Goal: Task Accomplishment & Management: Complete application form

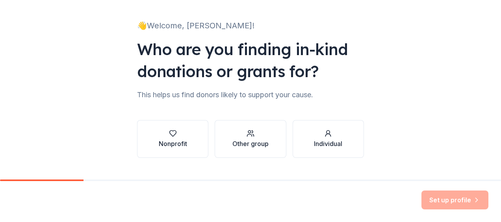
scroll to position [47, 0]
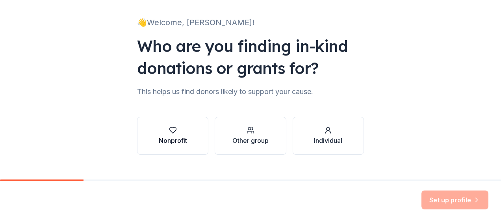
click at [177, 135] on div "Nonprofit" at bounding box center [173, 136] width 28 height 19
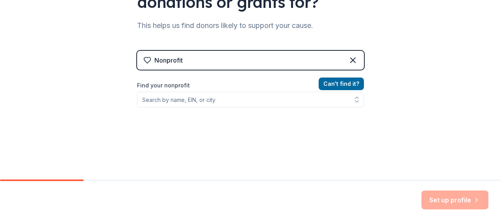
scroll to position [117, 0]
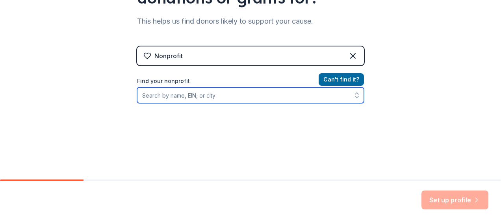
click at [200, 101] on input "Find your nonprofit" at bounding box center [250, 95] width 227 height 16
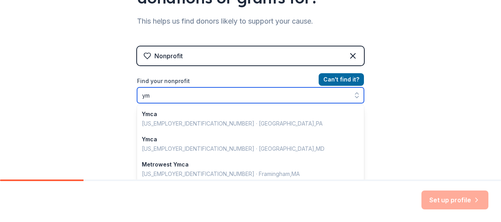
type input "y"
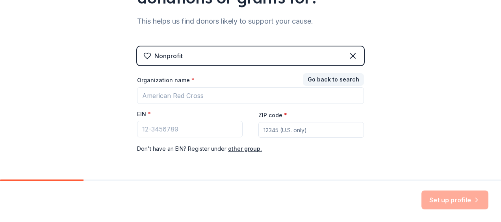
scroll to position [144, 0]
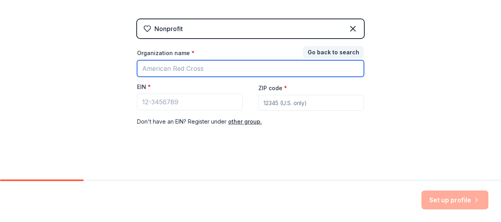
click at [173, 71] on input "Organization name *" at bounding box center [250, 68] width 227 height 17
type input "William McDonald Ymca"
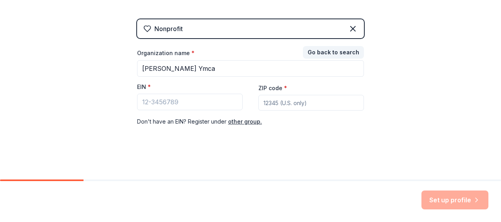
type input "76105"
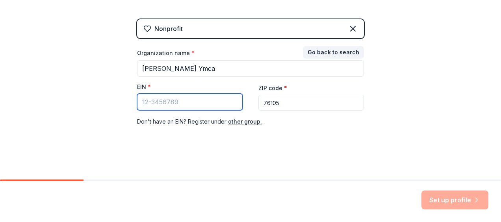
click at [207, 102] on input "EIN *" at bounding box center [190, 102] width 106 height 17
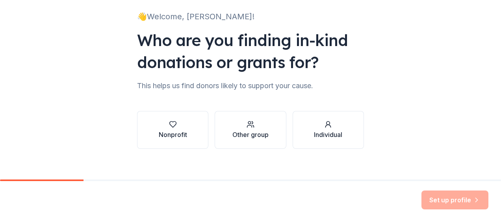
scroll to position [53, 0]
click at [181, 126] on div "button" at bounding box center [173, 124] width 28 height 8
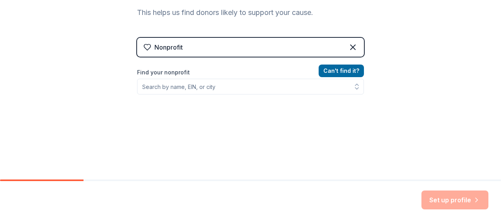
scroll to position [133, 0]
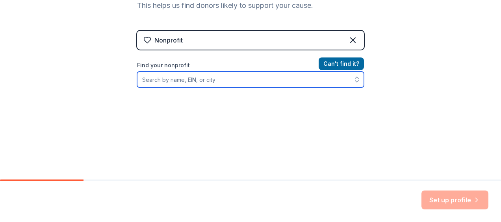
click at [189, 81] on input "Find your nonprofit" at bounding box center [250, 80] width 227 height 16
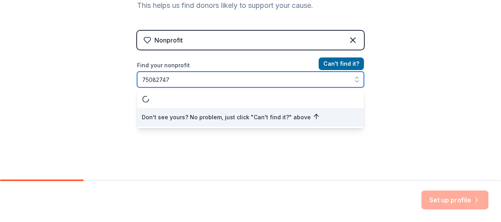
type input "750827471"
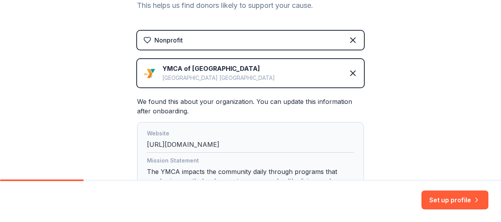
click at [189, 77] on div "[GEOGRAPHIC_DATA] [GEOGRAPHIC_DATA]" at bounding box center [218, 77] width 113 height 9
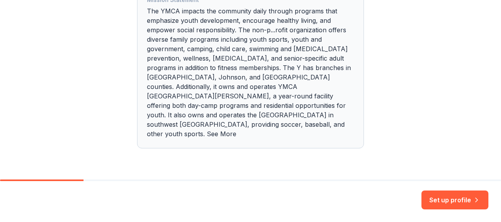
scroll to position [297, 0]
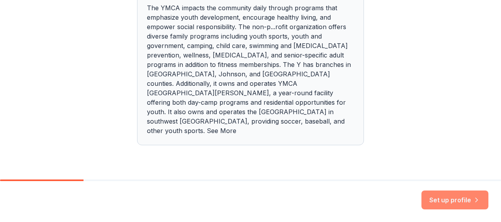
click at [466, 202] on button "Set up profile" at bounding box center [455, 200] width 67 height 19
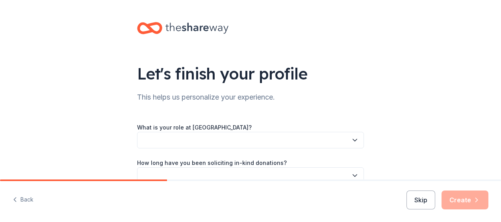
scroll to position [78, 0]
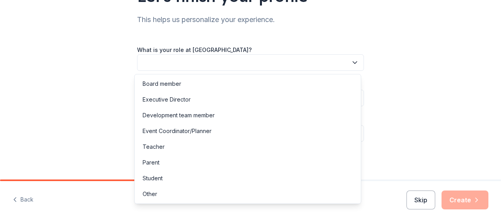
click at [344, 63] on button "button" at bounding box center [250, 62] width 227 height 17
click at [324, 201] on div "Other" at bounding box center [247, 194] width 223 height 16
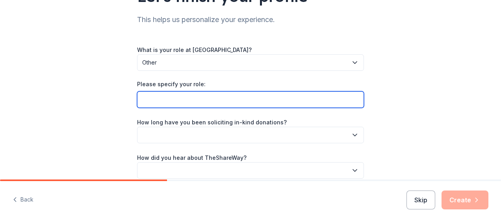
click at [276, 98] on input "Please specify your role:" at bounding box center [250, 99] width 227 height 17
type input "y"
type input "Youth Programs"
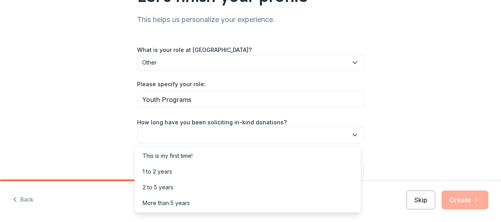
click at [313, 132] on button "button" at bounding box center [250, 135] width 227 height 17
click at [294, 154] on div "This is my first time!" at bounding box center [247, 156] width 223 height 16
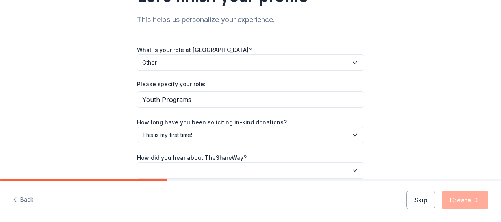
scroll to position [114, 0]
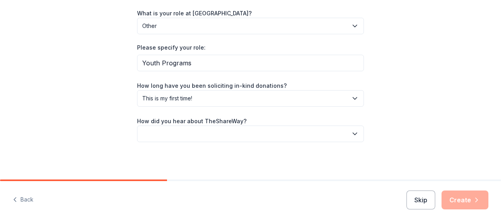
click at [354, 136] on icon "button" at bounding box center [355, 134] width 8 height 8
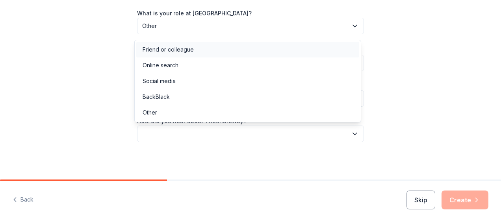
click at [222, 52] on div "Friend or colleague" at bounding box center [247, 50] width 223 height 16
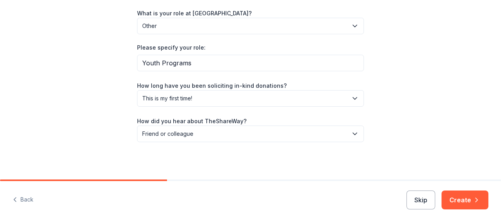
click at [246, 147] on div "Let's finish your profile This helps us personalize your experience. What is yo…" at bounding box center [251, 33] width 252 height 294
click at [463, 198] on button "Create" at bounding box center [465, 200] width 47 height 19
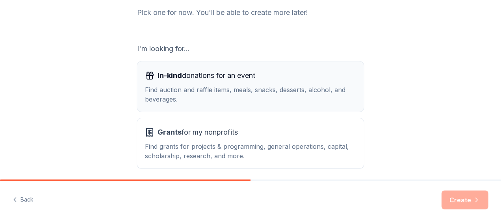
scroll to position [138, 0]
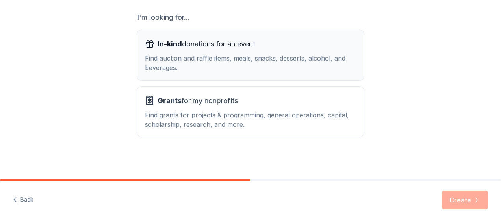
click at [260, 64] on div "Find auction and raffle items, meals, snacks, desserts, alcohol, and beverages." at bounding box center [250, 63] width 211 height 19
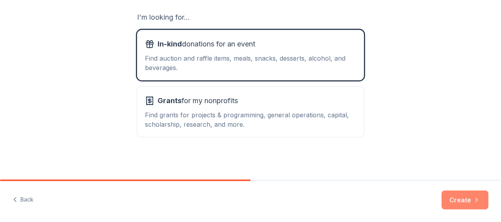
click at [459, 198] on button "Create" at bounding box center [465, 200] width 47 height 19
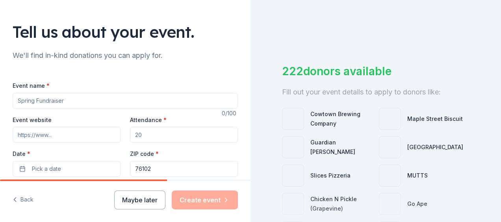
scroll to position [79, 0]
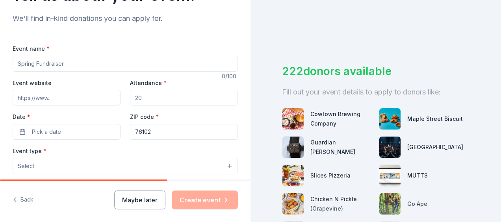
click at [75, 63] on input "Event name *" at bounding box center [125, 64] width 225 height 16
drag, startPoint x: 87, startPoint y: 65, endPoint x: 14, endPoint y: 65, distance: 72.5
click at [14, 65] on input "Stop The" at bounding box center [125, 64] width 225 height 16
paste input "the Violence’ basketball tournament"
drag, startPoint x: 65, startPoint y: 62, endPoint x: 17, endPoint y: 65, distance: 49.0
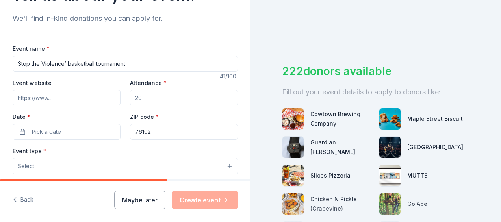
click at [17, 65] on input "Stop the Violence’ basketball tournament" at bounding box center [125, 64] width 225 height 16
click at [116, 58] on input "Hoilday basketball tournament" at bounding box center [125, 64] width 225 height 16
click at [37, 61] on input "Hoilday basketball tournament" at bounding box center [125, 64] width 225 height 16
type input "Holiday basketball tournament"
click at [63, 95] on input "Event website" at bounding box center [67, 98] width 108 height 16
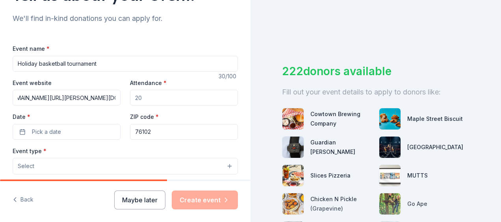
scroll to position [0, 17]
type input "[DOMAIN_NAME][URL][PERSON_NAME][DOMAIN_NAME]"
drag, startPoint x: 149, startPoint y: 95, endPoint x: 129, endPoint y: 100, distance: 20.4
click at [130, 100] on input "Attendance *" at bounding box center [184, 98] width 108 height 16
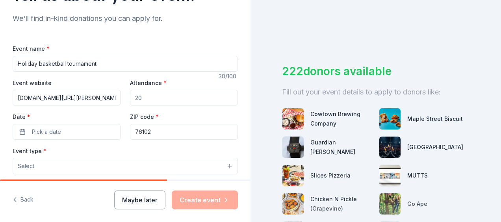
drag, startPoint x: 130, startPoint y: 99, endPoint x: 138, endPoint y: 98, distance: 7.1
click at [138, 98] on input "Attendance *" at bounding box center [184, 98] width 108 height 16
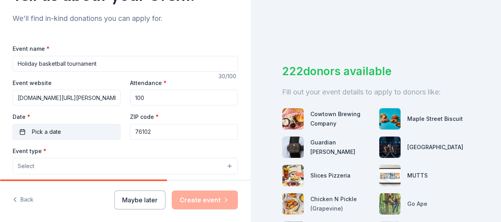
type input "100"
click at [47, 133] on span "Pick a date" at bounding box center [46, 131] width 29 height 9
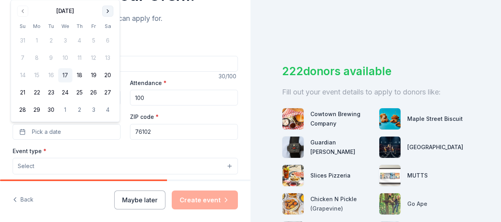
click at [106, 11] on button "Go to next month" at bounding box center [107, 11] width 11 height 11
click at [110, 13] on button "Go to next month" at bounding box center [107, 11] width 11 height 11
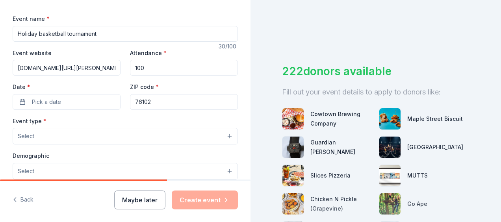
scroll to position [124, 0]
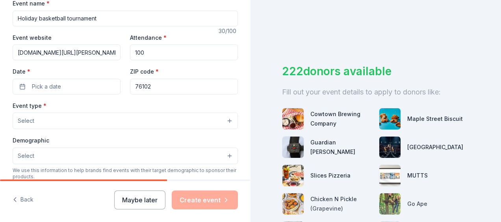
click at [219, 125] on button "Select" at bounding box center [125, 121] width 225 height 17
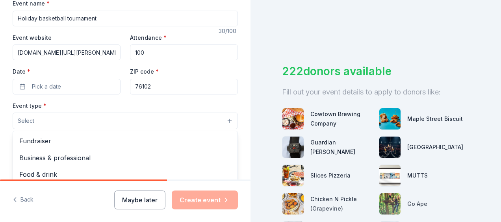
click at [188, 105] on div "Event type * Select Fundraiser Business & professional Food & drink Health & we…" at bounding box center [125, 115] width 225 height 29
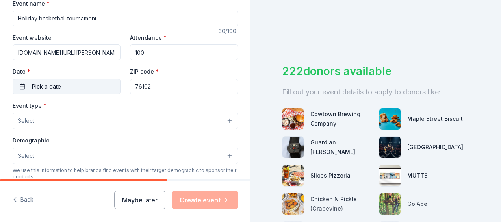
click at [75, 85] on button "Pick a date" at bounding box center [67, 87] width 108 height 16
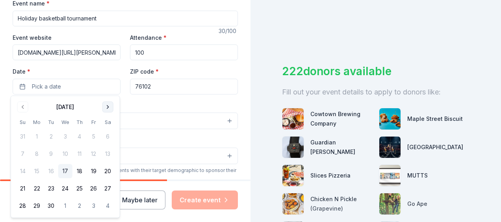
click at [109, 106] on button "Go to next month" at bounding box center [107, 107] width 11 height 11
click at [106, 154] on button "13" at bounding box center [108, 154] width 14 height 14
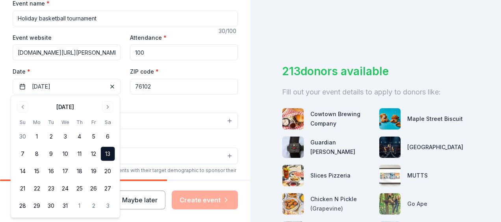
click at [129, 107] on div "Event type * Select" at bounding box center [125, 115] width 225 height 29
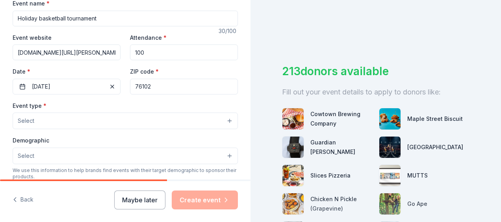
click at [37, 20] on input "Holiday basketball tournament" at bounding box center [125, 19] width 225 height 16
drag, startPoint x: 37, startPoint y: 20, endPoint x: 41, endPoint y: 17, distance: 5.4
drag, startPoint x: 38, startPoint y: 18, endPoint x: 47, endPoint y: 13, distance: 10.2
click at [39, 18] on input "Holiday basketball tournament" at bounding box center [125, 19] width 225 height 16
paste input "Stop the Violence’ basketball tournament"
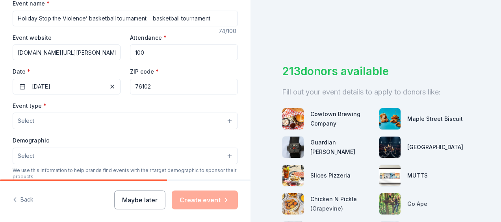
drag, startPoint x: 226, startPoint y: 17, endPoint x: 150, endPoint y: 20, distance: 76.1
click at [150, 20] on input "Holiday Stop the Violence’ basketball tournament basketball tournament" at bounding box center [125, 19] width 225 height 16
type input "Holiday Stop the Violence’ basketball tournament"
click at [140, 119] on button "Select" at bounding box center [125, 121] width 225 height 17
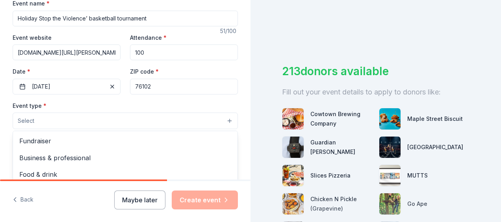
scroll to position [164, 0]
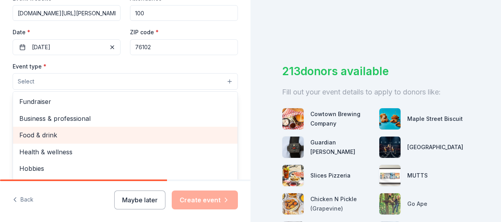
click at [156, 138] on span "Food & drink" at bounding box center [125, 135] width 212 height 10
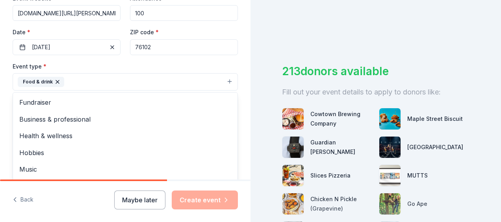
click at [235, 60] on div "Tell us about your event. We'll find in-kind donations you can apply for. Event…" at bounding box center [125, 98] width 251 height 525
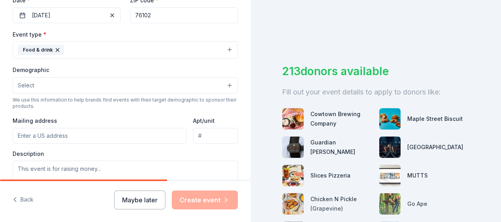
scroll to position [242, 0]
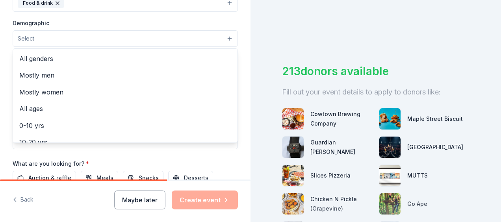
click at [225, 39] on button "Select" at bounding box center [125, 38] width 225 height 17
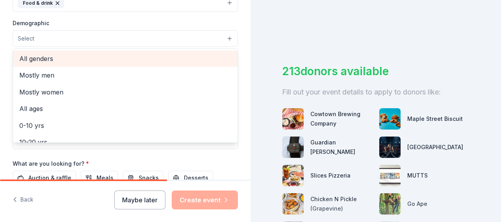
click at [206, 58] on span "All genders" at bounding box center [125, 59] width 212 height 10
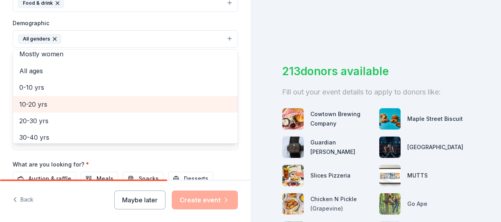
scroll to position [39, 0]
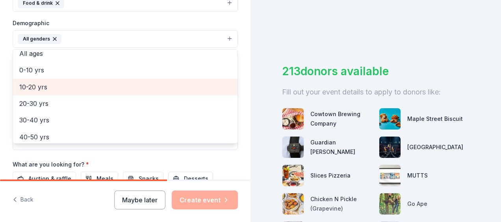
click at [158, 85] on span "10-20 yrs" at bounding box center [125, 87] width 212 height 10
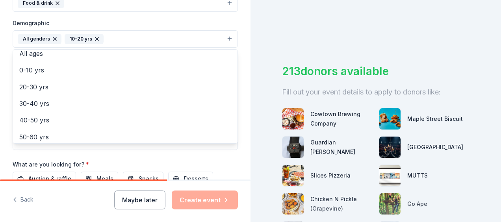
click at [235, 39] on div "Tell us about your event. We'll find in-kind donations you can apply for. Event…" at bounding box center [125, 21] width 251 height 526
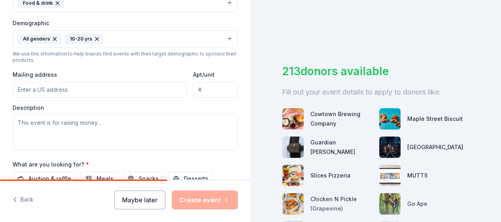
click at [59, 89] on input "Mailing address" at bounding box center [100, 90] width 174 height 16
type input "[STREET_ADDRESS]"
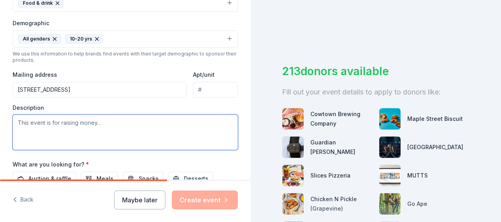
click at [53, 123] on textarea at bounding box center [125, 132] width 225 height 35
paste textarea "Holiday “Stop the Violence” Basketball Tournament Empowering Youth Ages [DEMOGR…"
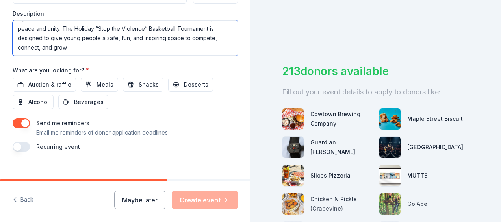
scroll to position [340, 0]
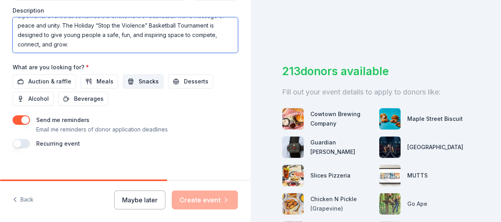
type textarea "Holiday “Stop the Violence” Basketball Tournament Empowering Youth Ages [DEMOGR…"
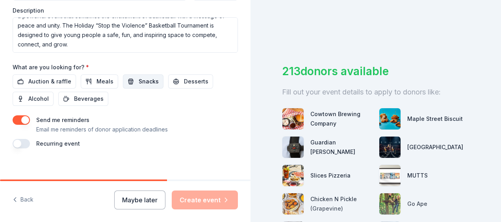
click at [147, 80] on span "Snacks" at bounding box center [149, 81] width 20 height 9
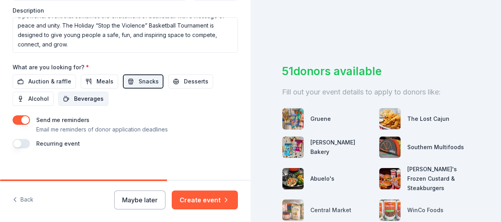
click at [82, 99] on span "Beverages" at bounding box center [89, 98] width 30 height 9
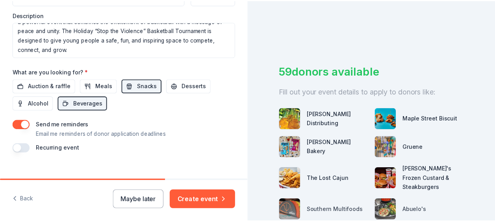
scroll to position [344, 0]
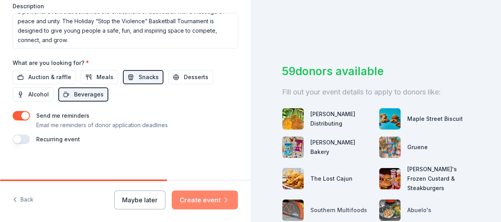
click at [208, 200] on button "Create event" at bounding box center [205, 200] width 66 height 19
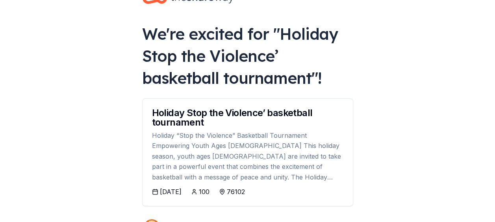
scroll to position [39, 0]
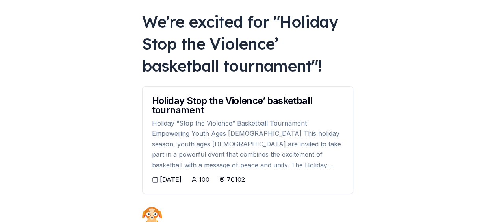
click at [245, 181] on div "76102" at bounding box center [236, 179] width 18 height 9
drag, startPoint x: 257, startPoint y: 180, endPoint x: 243, endPoint y: 181, distance: 13.8
click at [243, 181] on div "[DATE] 100 76102" at bounding box center [248, 179] width 192 height 9
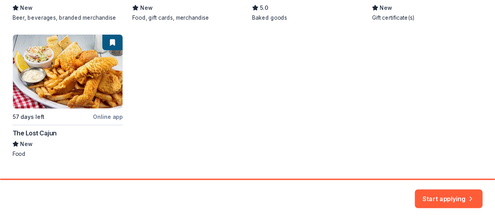
scroll to position [276, 0]
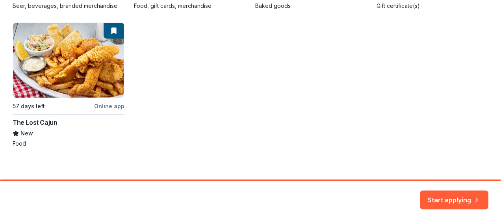
click at [433, 195] on button "Start applying" at bounding box center [454, 195] width 69 height 19
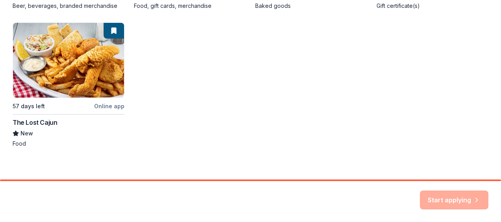
click at [445, 196] on div "Start applying" at bounding box center [454, 200] width 69 height 19
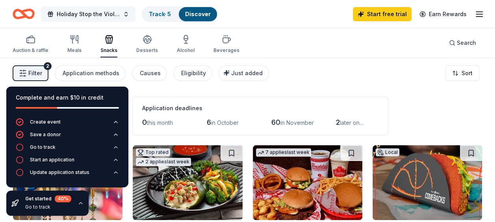
click at [86, 15] on span "Holiday Stop the Violence’ basketball tournament" at bounding box center [88, 13] width 63 height 9
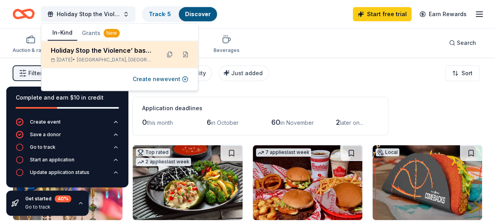
click at [102, 58] on span "[GEOGRAPHIC_DATA], [GEOGRAPHIC_DATA]" at bounding box center [115, 60] width 77 height 6
click at [184, 53] on button at bounding box center [185, 54] width 13 height 13
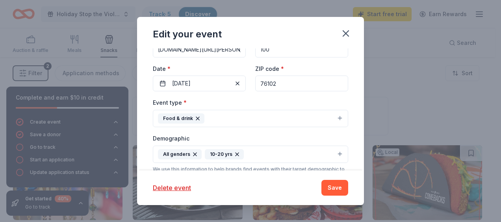
scroll to position [118, 0]
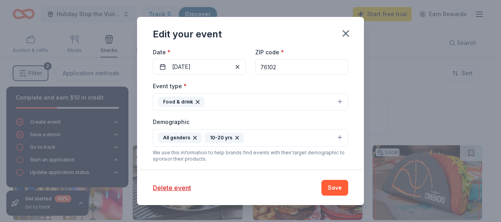
click at [269, 69] on input "76102" at bounding box center [301, 67] width 93 height 16
type input "76105"
type input "[STREET_ADDRESS]"
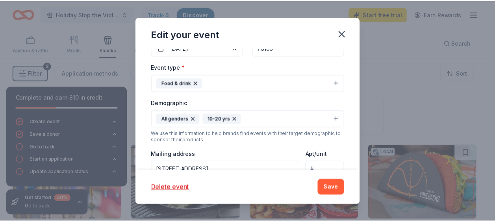
scroll to position [65, 0]
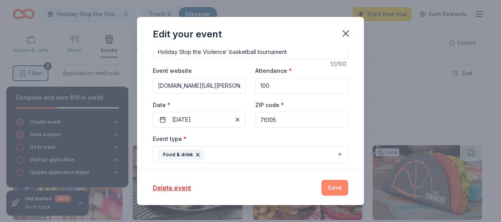
type input "76105"
click at [333, 189] on button "Save" at bounding box center [335, 188] width 27 height 16
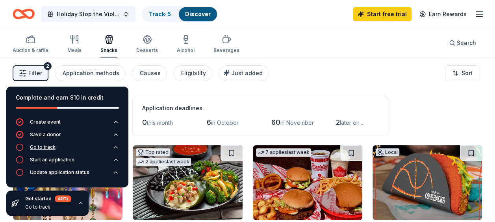
click at [54, 145] on div "Go to track" at bounding box center [43, 147] width 26 height 6
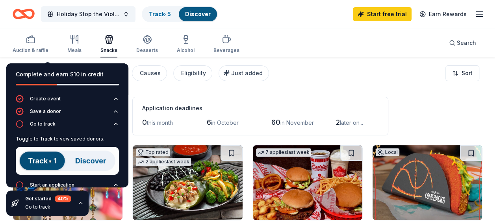
click at [46, 158] on img at bounding box center [67, 161] width 103 height 28
click at [39, 160] on img at bounding box center [67, 161] width 103 height 28
click at [39, 164] on img at bounding box center [67, 161] width 103 height 28
click at [108, 128] on button "Go to track" at bounding box center [67, 126] width 103 height 13
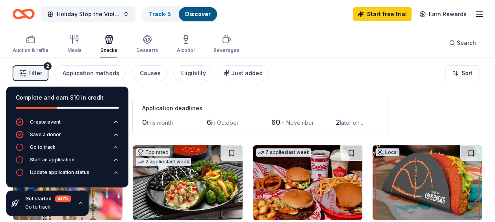
click at [72, 161] on div "Start an application" at bounding box center [52, 160] width 45 height 6
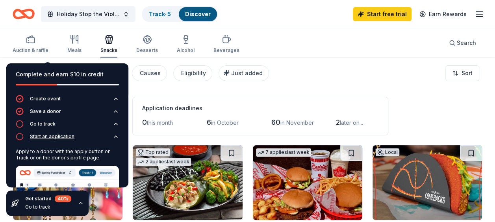
click at [68, 140] on div "Start an application" at bounding box center [52, 137] width 45 height 6
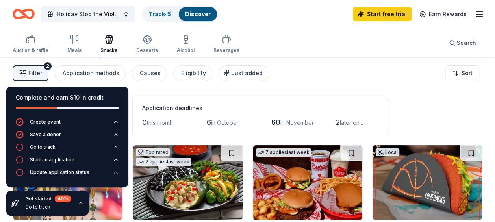
click at [281, 62] on div "Filter 2 Application methods Causes Eligibility Just added Sort" at bounding box center [247, 74] width 495 height 32
click at [365, 37] on div "Auction & raffle Meals Snacks Desserts Alcohol Beverages Search" at bounding box center [248, 42] width 470 height 29
click at [337, 6] on div "Holiday Stop the Violence’ basketball tournament Track · 5 Discover Start free …" at bounding box center [248, 14] width 470 height 19
click at [108, 48] on div "Snacks" at bounding box center [109, 50] width 17 height 6
click at [143, 47] on div "Desserts" at bounding box center [147, 50] width 22 height 6
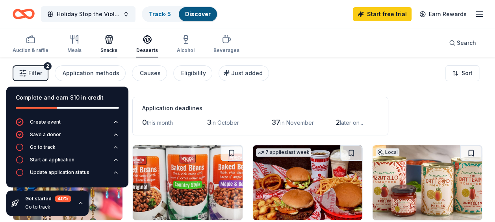
click at [105, 45] on div "Snacks" at bounding box center [109, 44] width 17 height 19
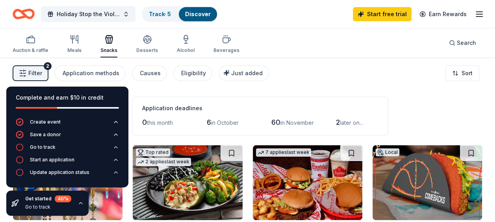
click at [83, 47] on div "Auction & raffle Meals Snacks Desserts Alcohol Beverages" at bounding box center [126, 45] width 227 height 26
click at [79, 47] on div "Meals" at bounding box center [74, 50] width 14 height 6
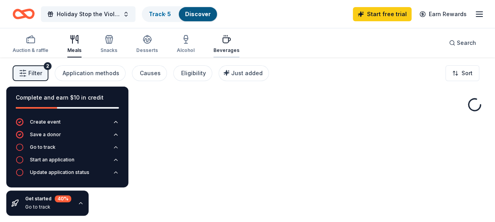
click at [222, 43] on icon "button" at bounding box center [226, 39] width 9 height 9
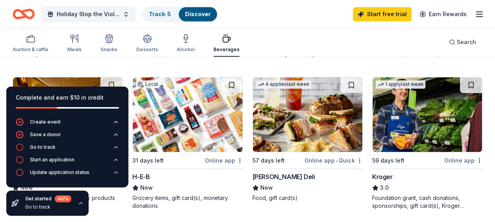
scroll to position [313, 0]
